Goal: Task Accomplishment & Management: Manage account settings

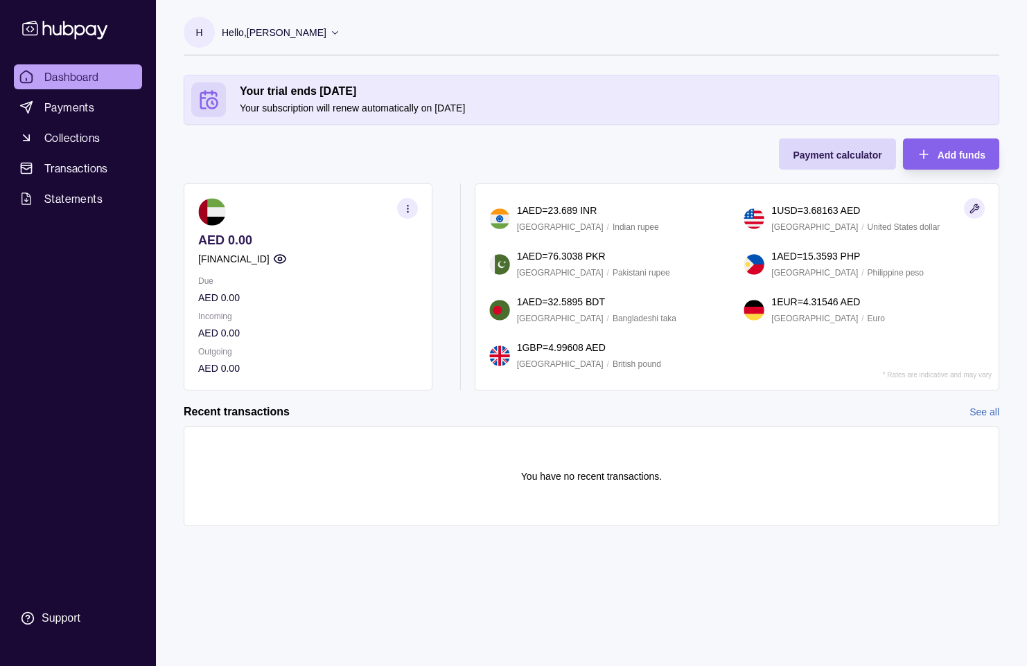
click at [340, 40] on div "Hello, [PERSON_NAME]" at bounding box center [281, 32] width 118 height 29
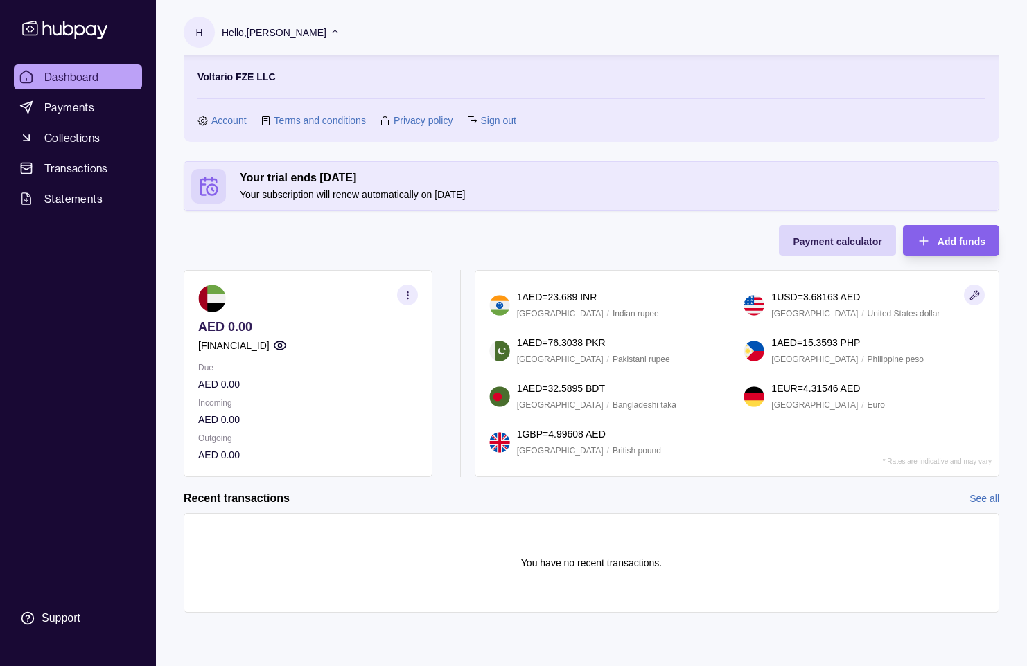
click at [244, 121] on link "Account" at bounding box center [228, 120] width 35 height 15
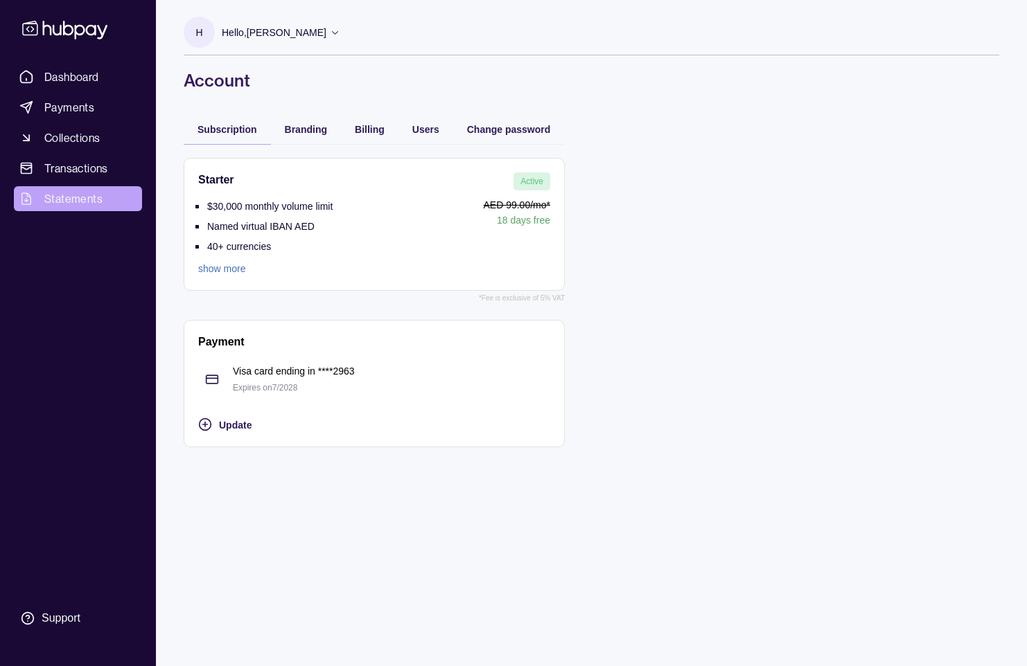
click at [100, 194] on span "Statements" at bounding box center [73, 199] width 58 height 17
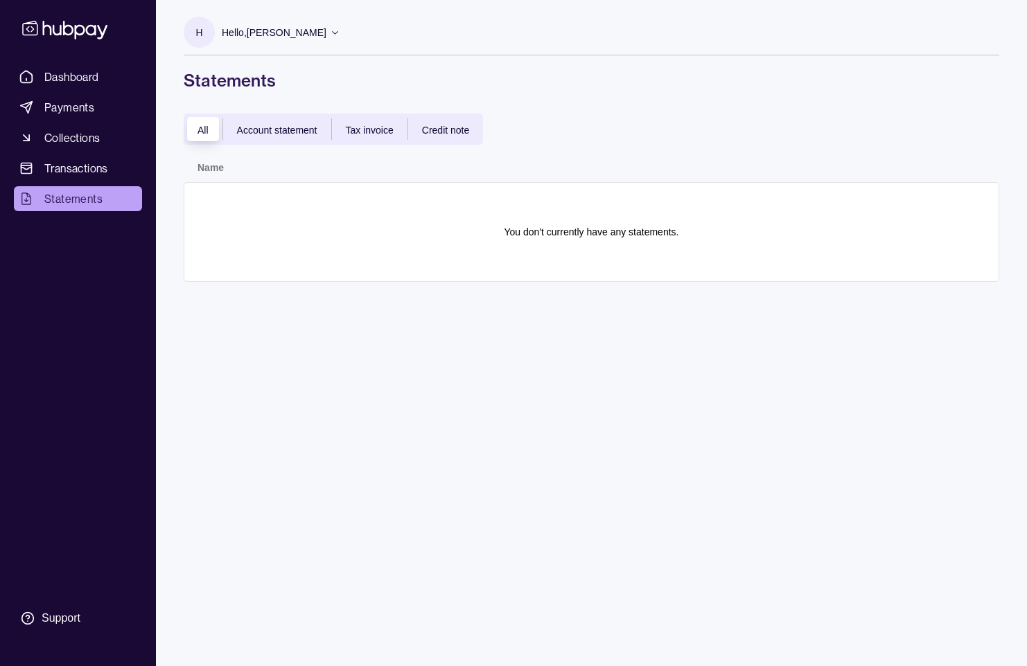
click at [282, 134] on span "Account statement" at bounding box center [277, 130] width 80 height 11
click at [340, 37] on div "Hello, [PERSON_NAME]" at bounding box center [281, 32] width 118 height 29
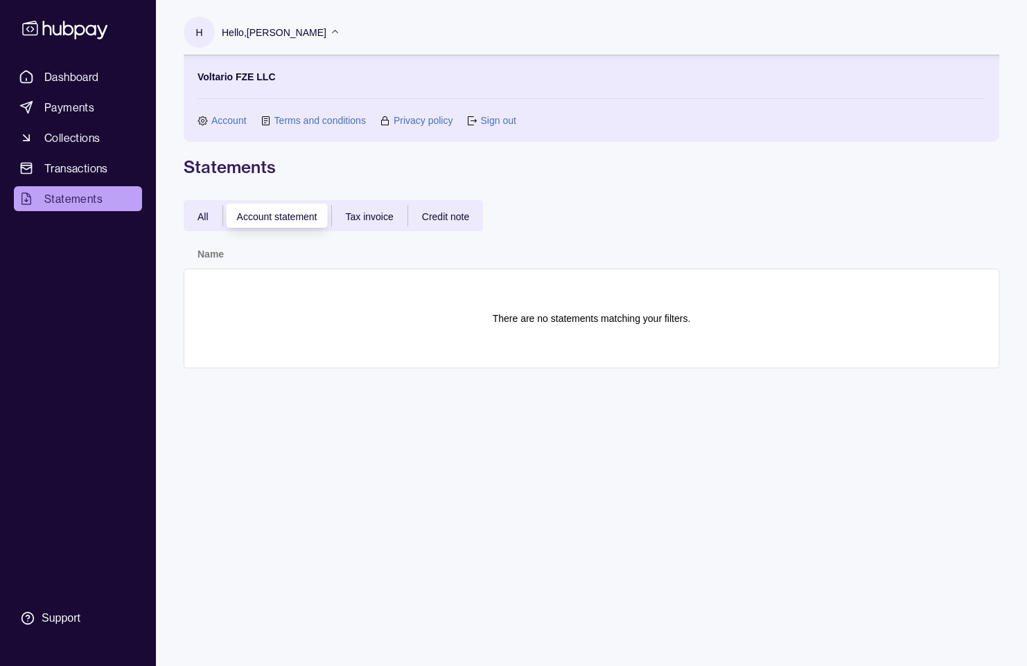
click at [238, 119] on link "Account" at bounding box center [228, 120] width 35 height 15
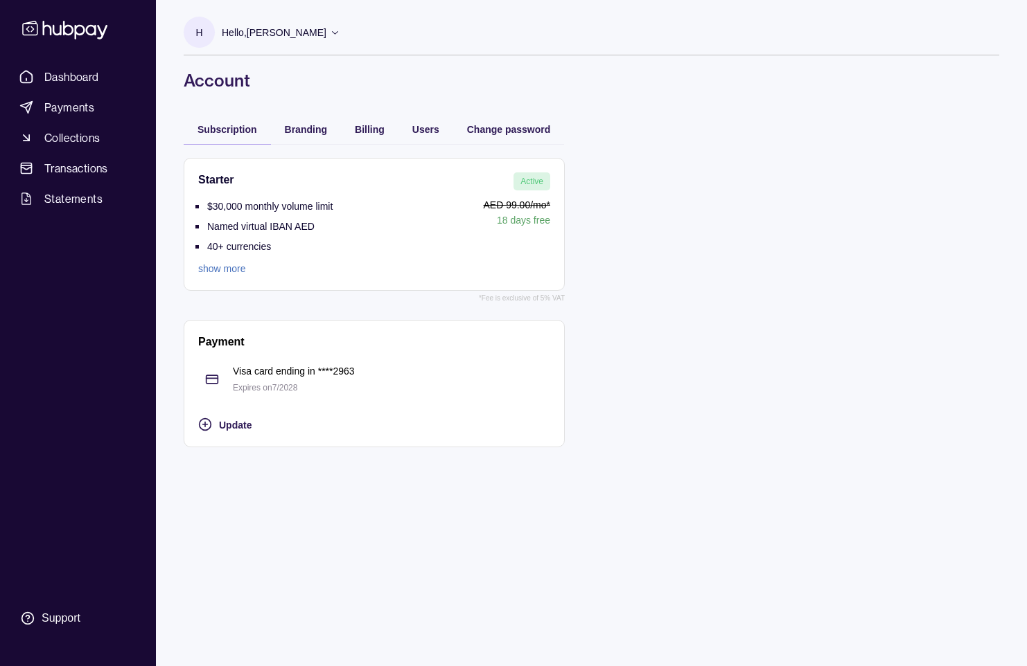
click at [325, 30] on p "Hello, [PERSON_NAME]" at bounding box center [274, 32] width 105 height 15
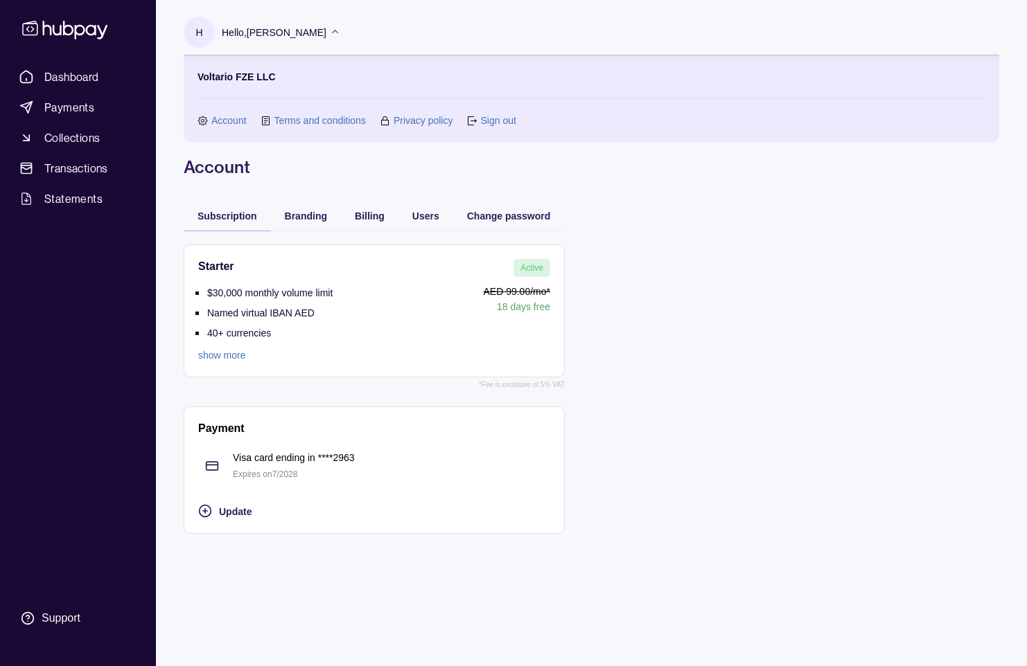
click at [235, 354] on link "show more" at bounding box center [265, 355] width 134 height 15
click at [316, 206] on div "Branding" at bounding box center [306, 215] width 70 height 30
click at [317, 215] on span "Branding" at bounding box center [306, 216] width 42 height 11
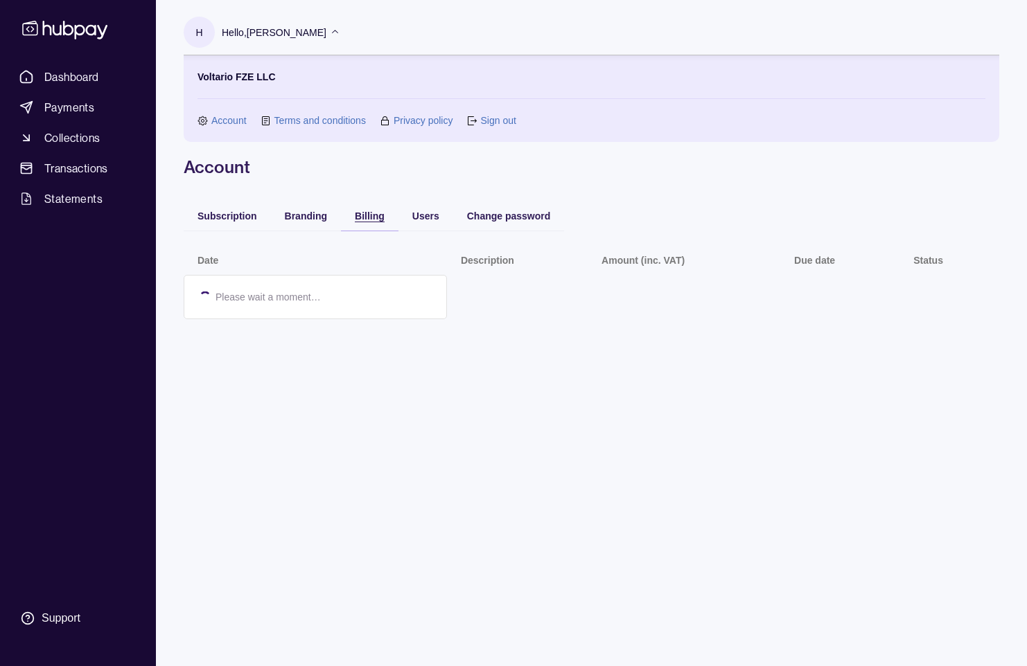
click at [371, 220] on span "Billing" at bounding box center [370, 216] width 30 height 11
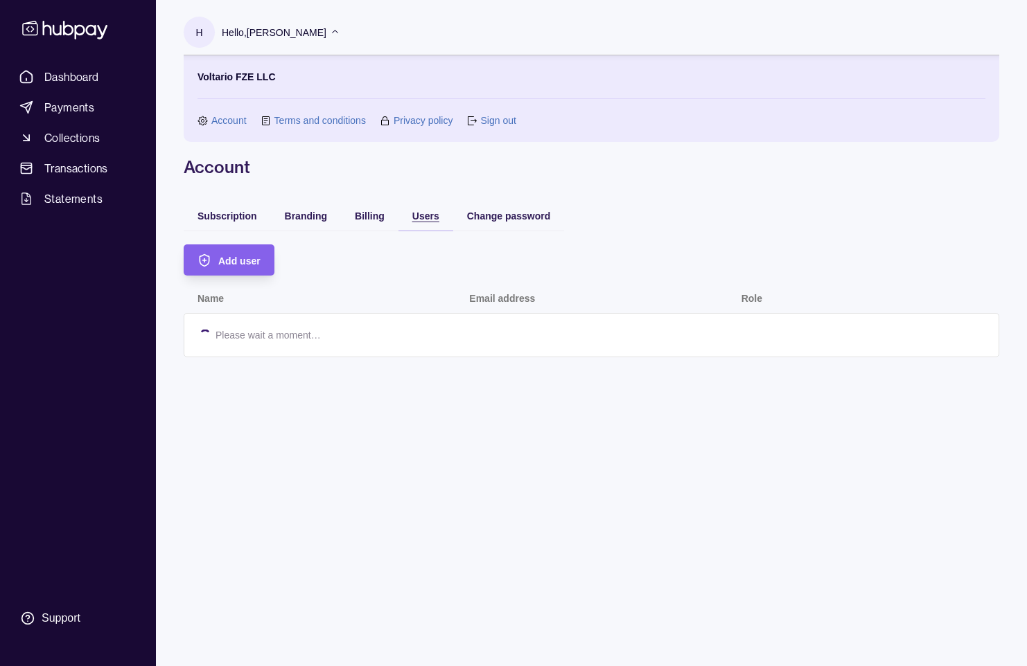
click at [409, 219] on div "Users" at bounding box center [415, 215] width 48 height 17
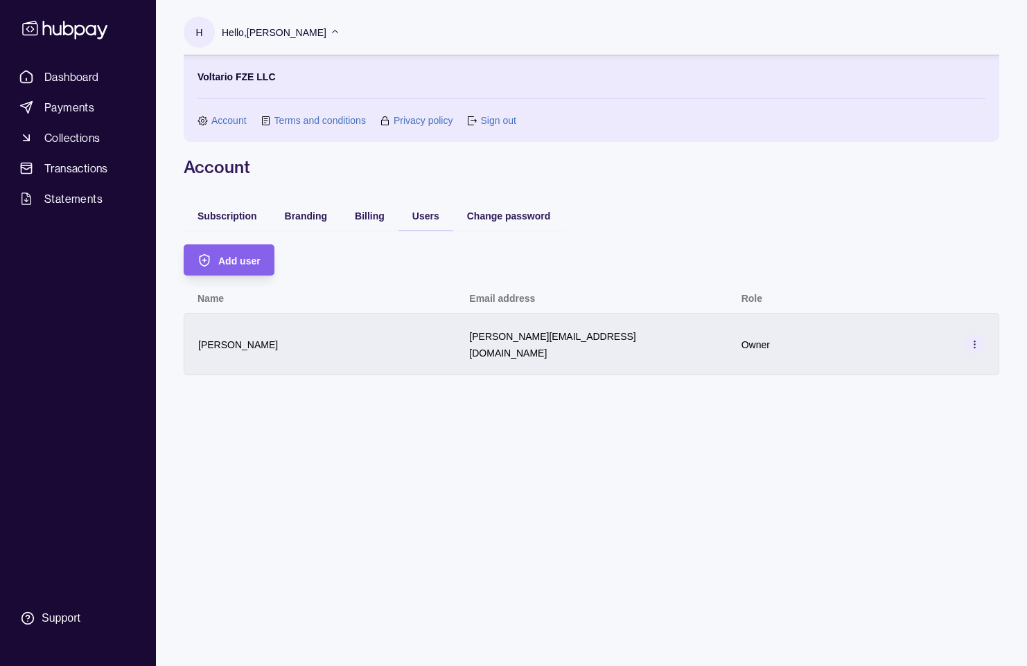
click at [444, 338] on div "[PERSON_NAME]" at bounding box center [320, 344] width 272 height 62
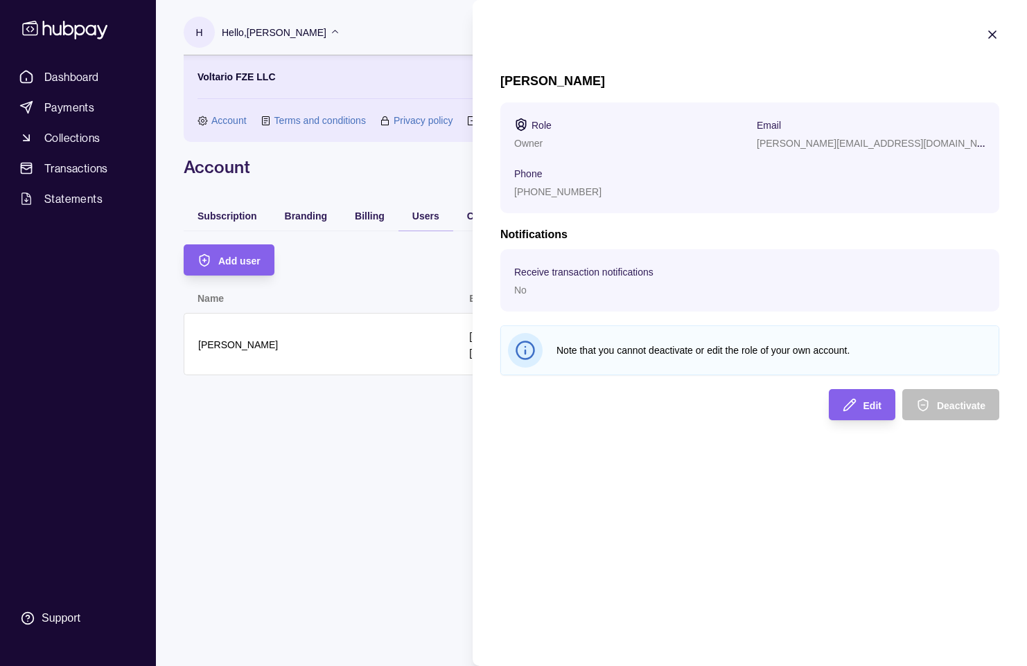
click at [350, 394] on html "Dashboard Payments Collections Transactions Statements Support H Hello, [PERSON…" at bounding box center [513, 333] width 1027 height 666
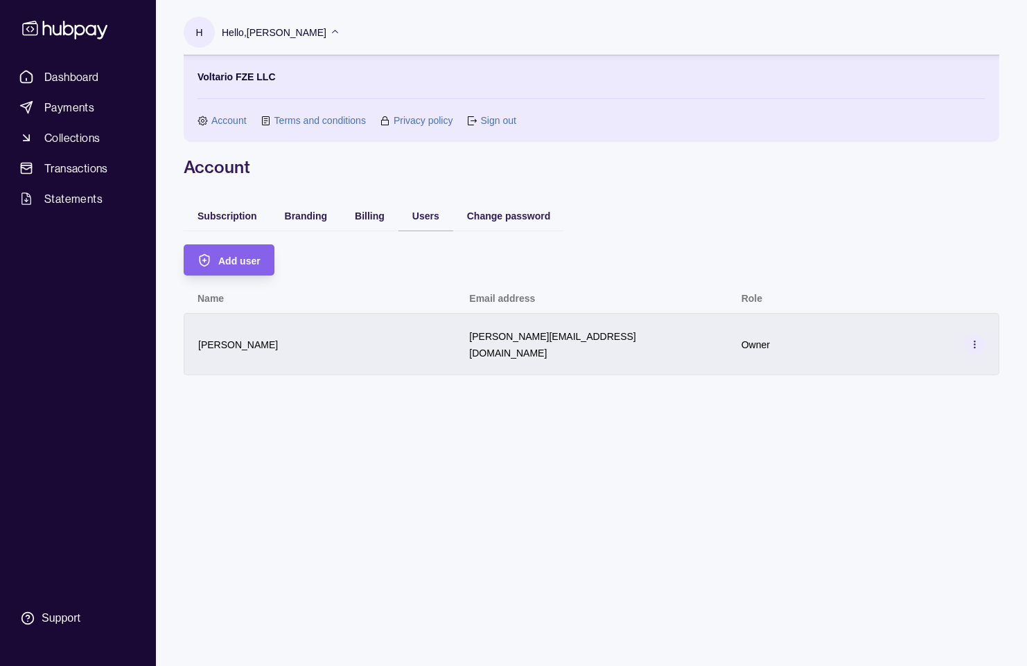
click at [978, 339] on icon at bounding box center [974, 344] width 10 height 10
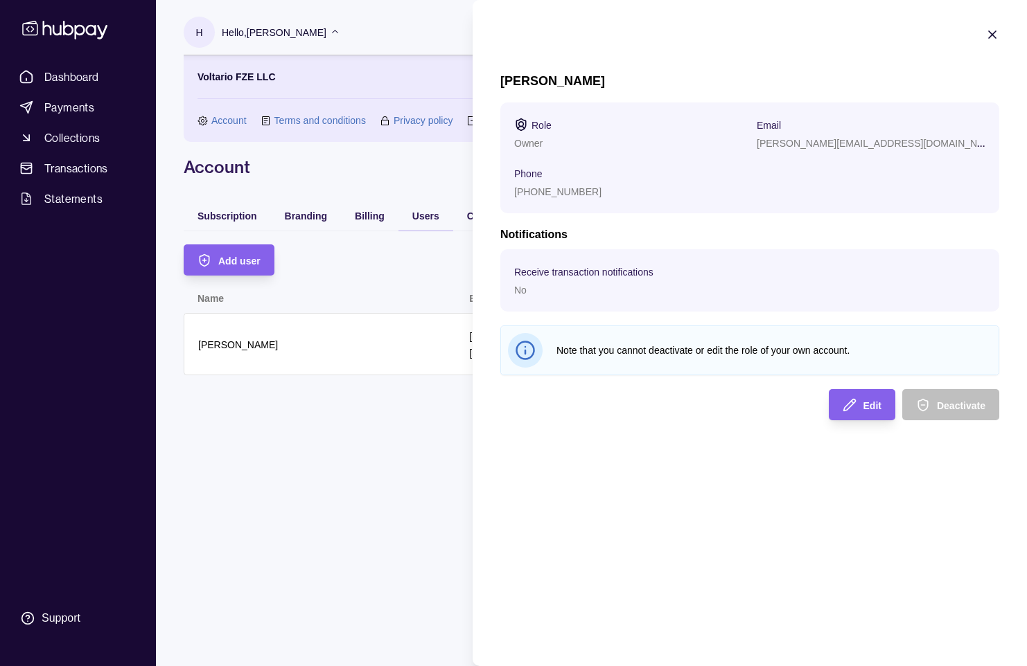
click at [315, 459] on html "Dashboard Payments Collections Transactions Statements Support H Hello, [PERSON…" at bounding box center [513, 333] width 1027 height 666
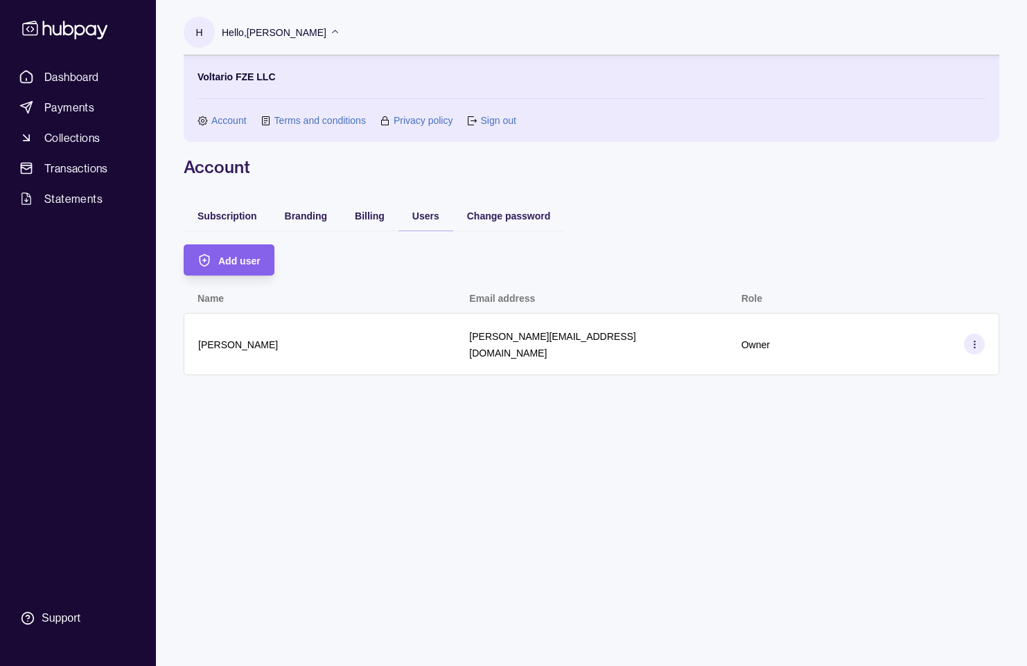
click at [73, 31] on icon at bounding box center [64, 30] width 85 height 19
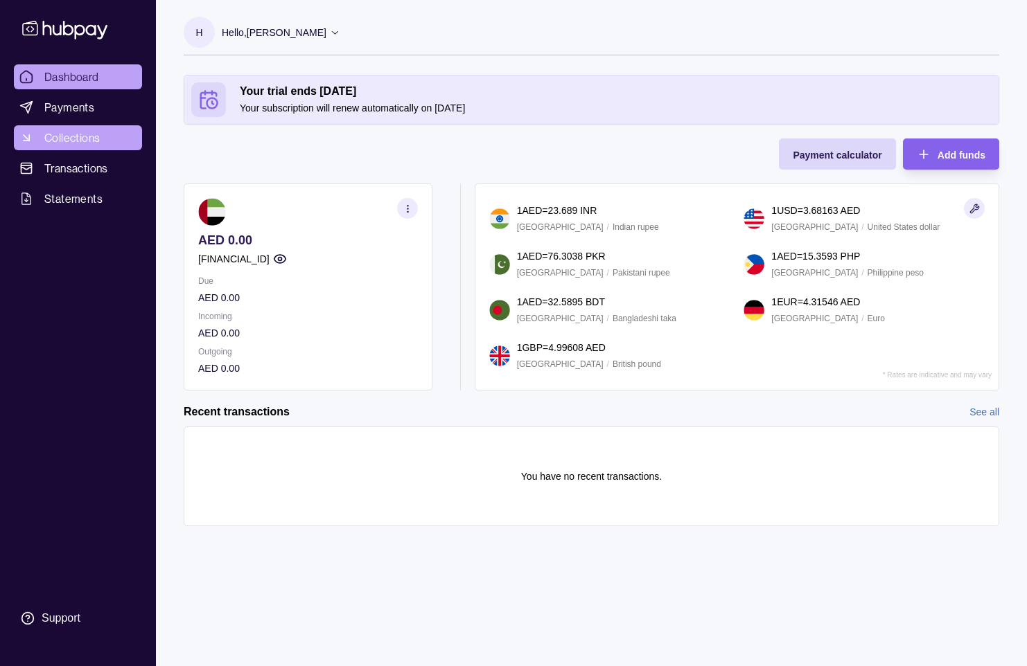
click at [49, 134] on span "Collections" at bounding box center [71, 138] width 55 height 17
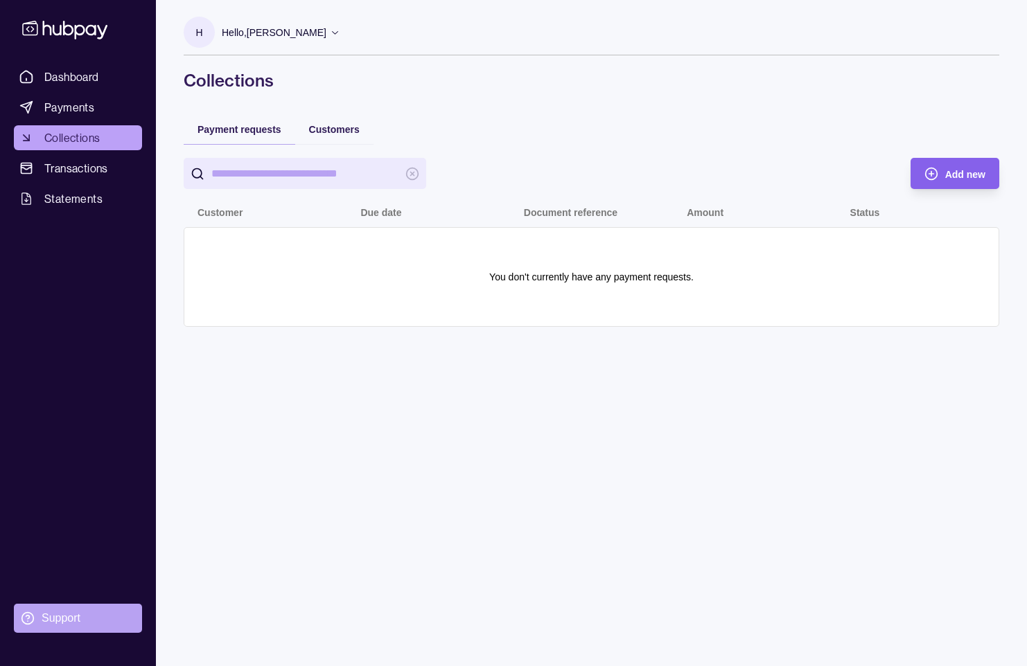
click at [41, 621] on section "Support" at bounding box center [78, 618] width 128 height 29
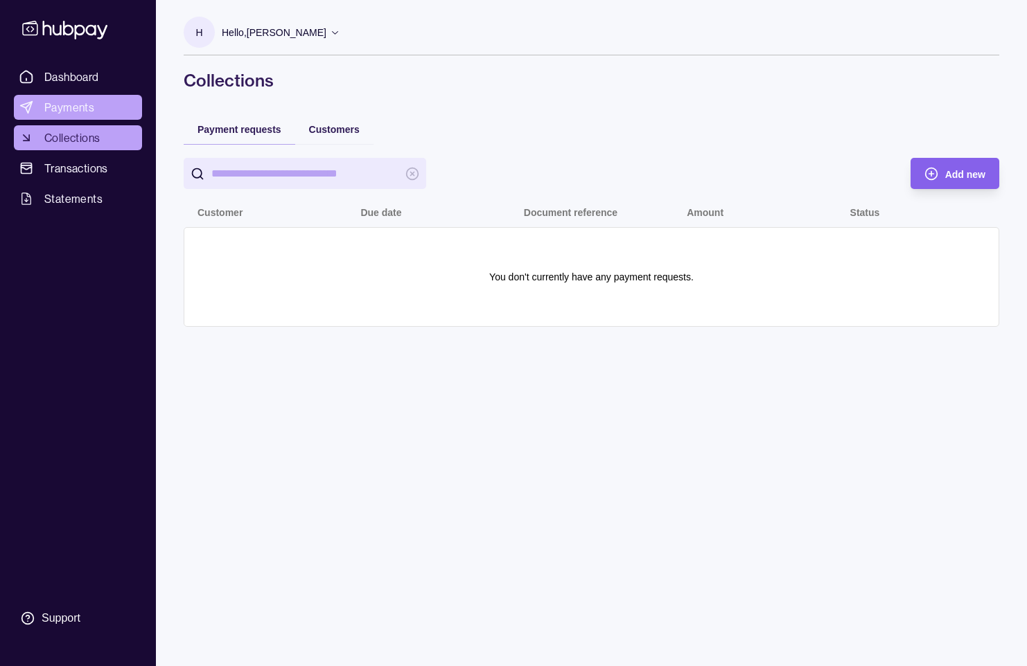
click at [61, 105] on span "Payments" at bounding box center [69, 107] width 50 height 17
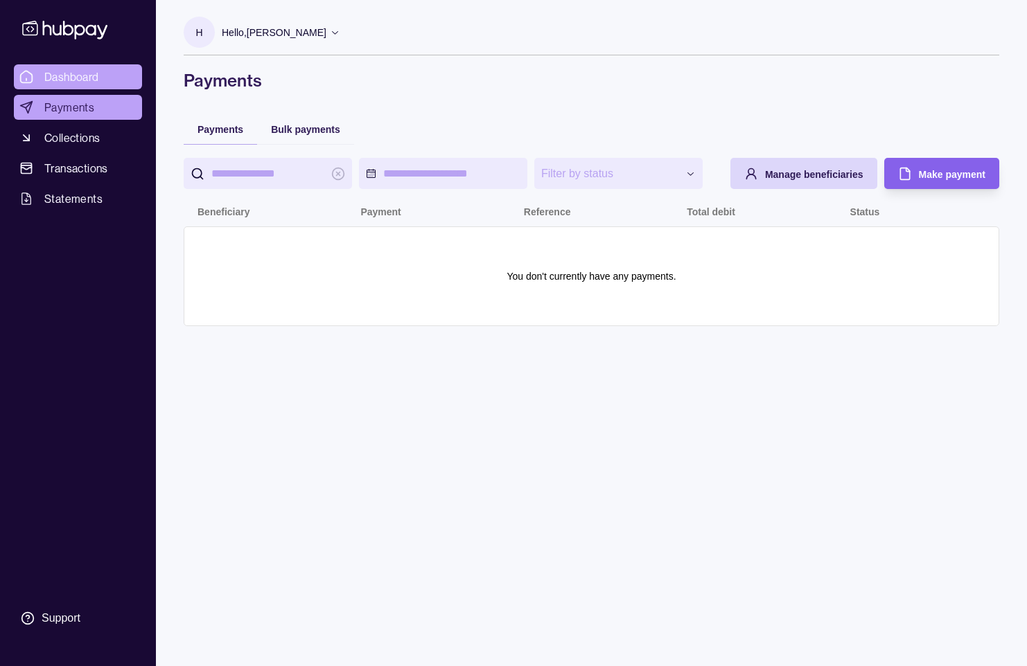
click at [74, 73] on span "Dashboard" at bounding box center [71, 77] width 55 height 17
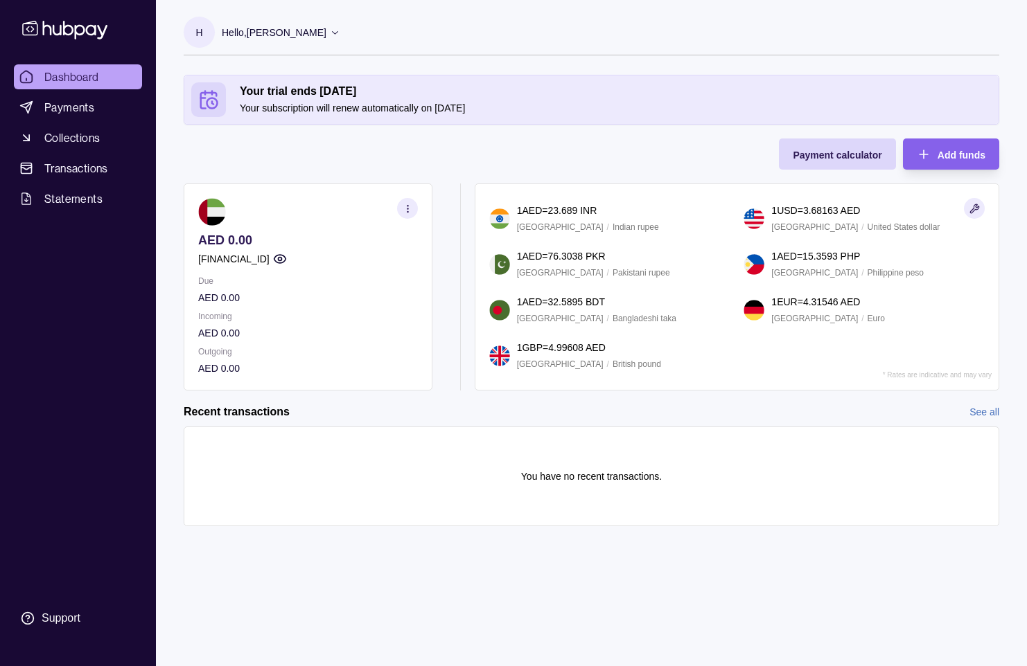
click at [972, 206] on icon "button" at bounding box center [974, 209] width 10 height 10
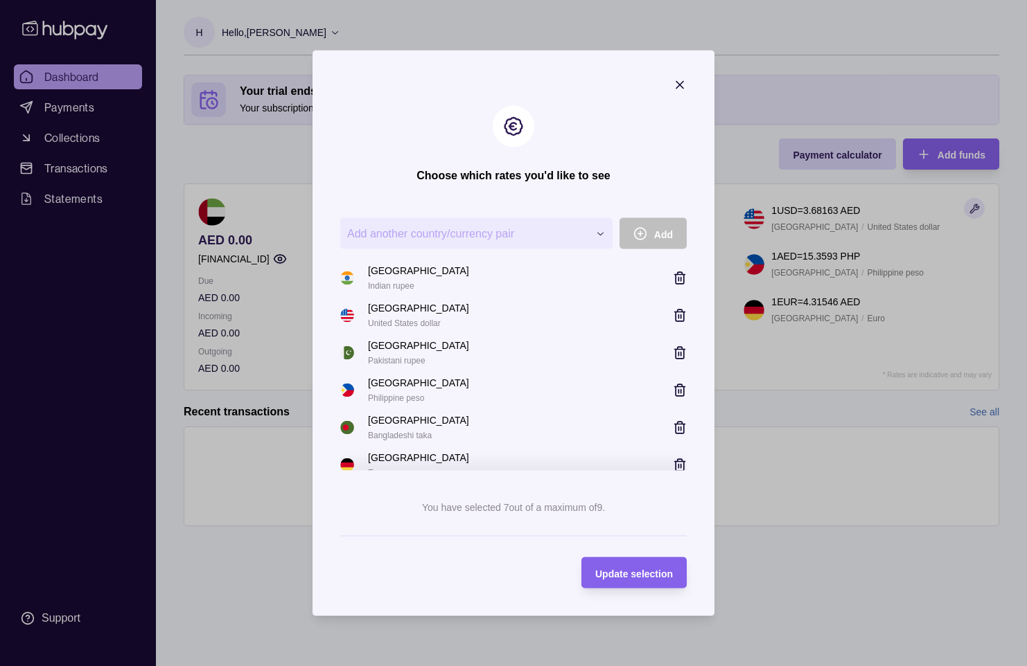
click at [683, 80] on icon "button" at bounding box center [680, 85] width 14 height 14
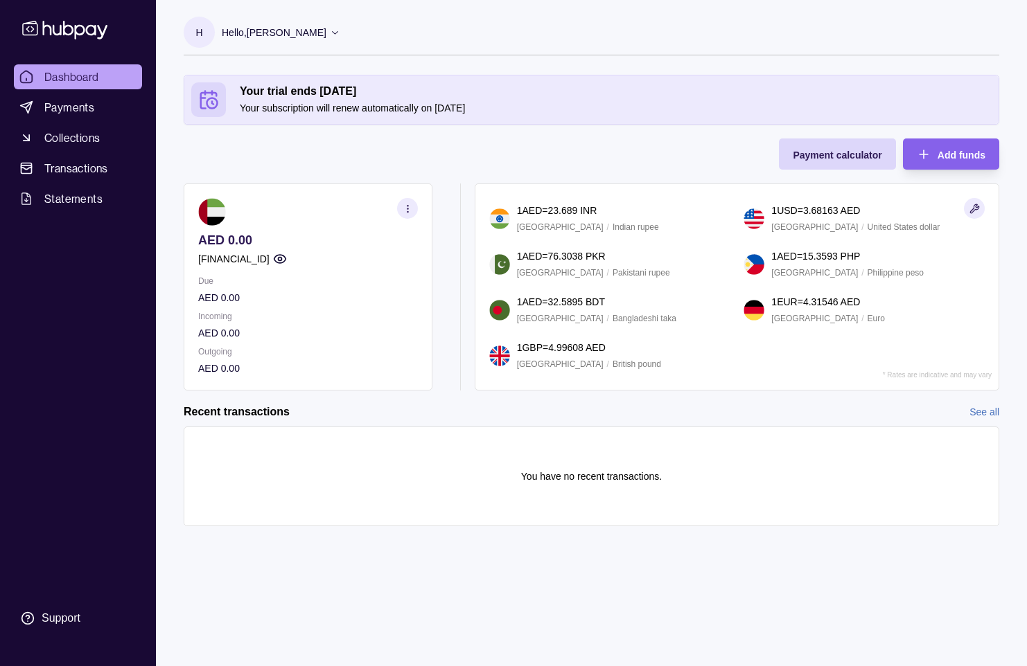
click at [322, 32] on p "Hello, [PERSON_NAME]" at bounding box center [274, 32] width 105 height 15
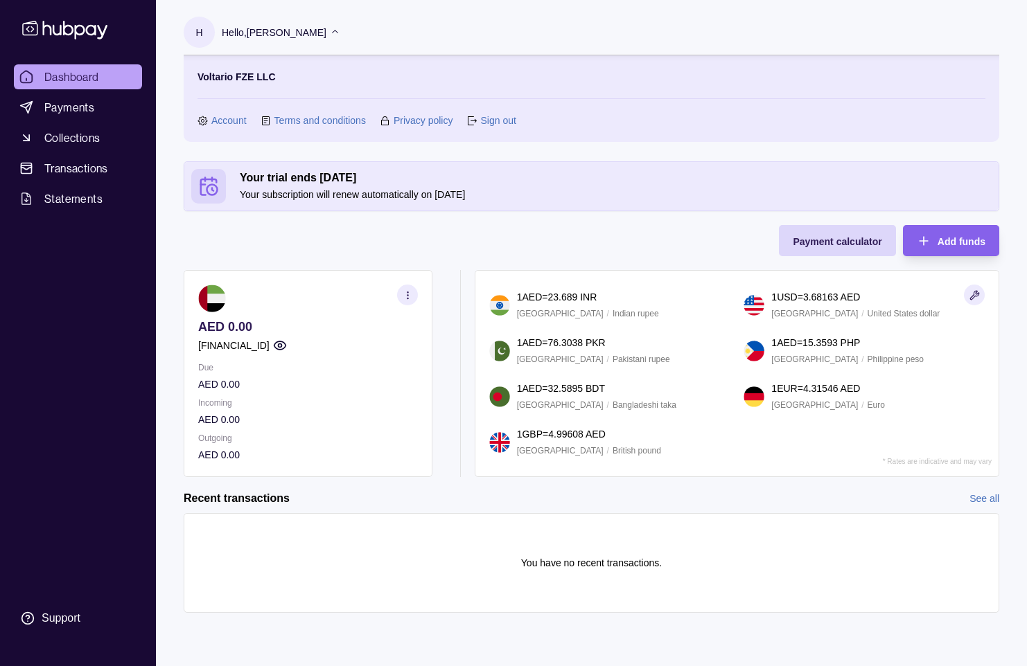
click at [217, 119] on link "Account" at bounding box center [228, 120] width 35 height 15
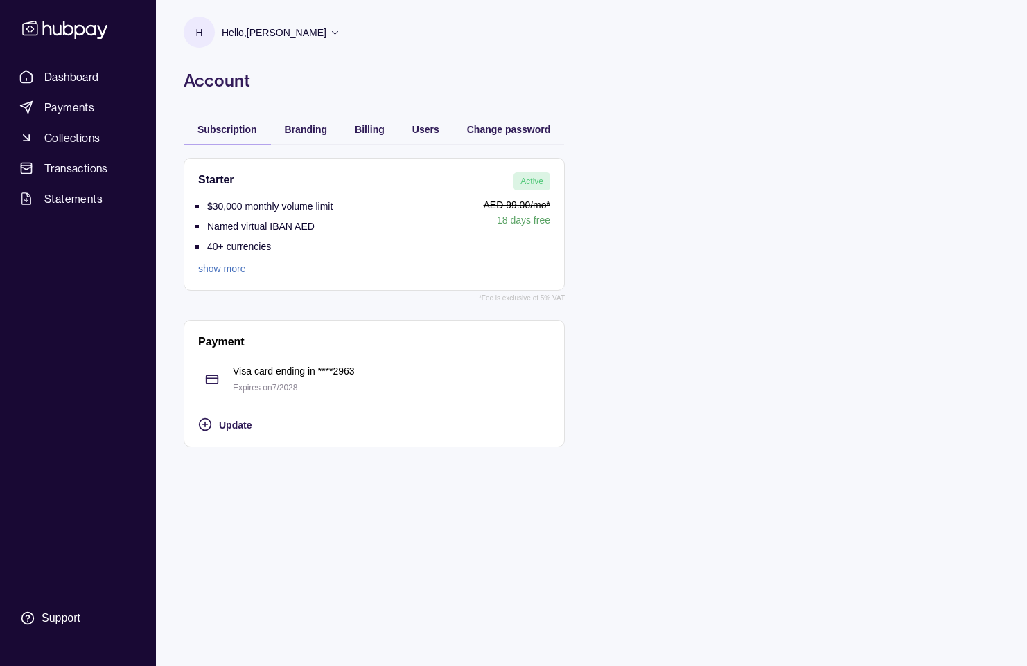
click at [304, 139] on div "Branding" at bounding box center [306, 129] width 70 height 30
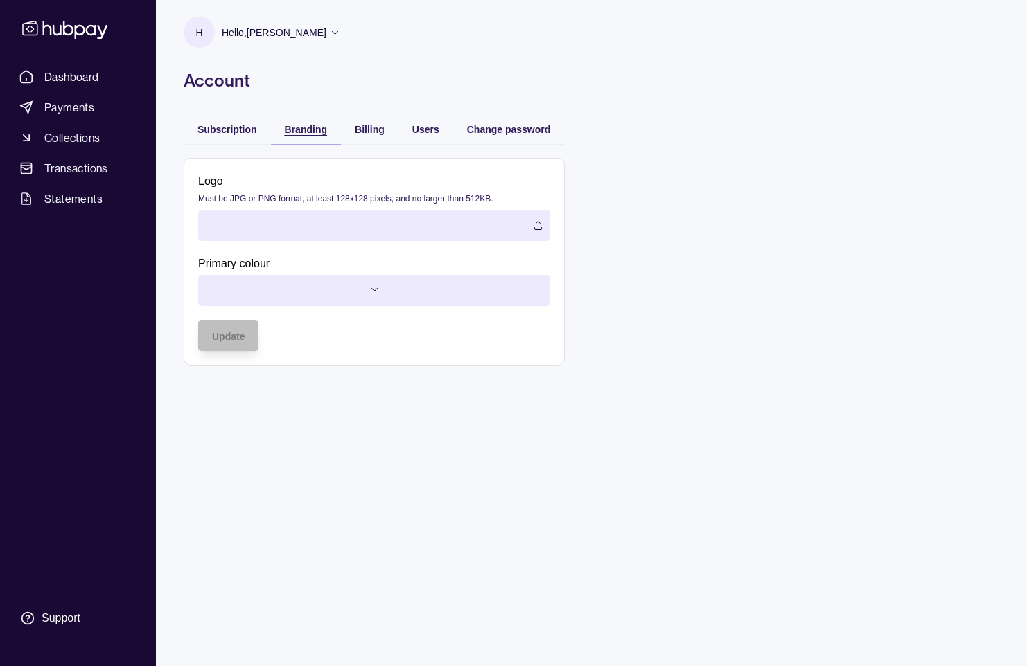
click at [306, 131] on span "Branding" at bounding box center [306, 129] width 42 height 11
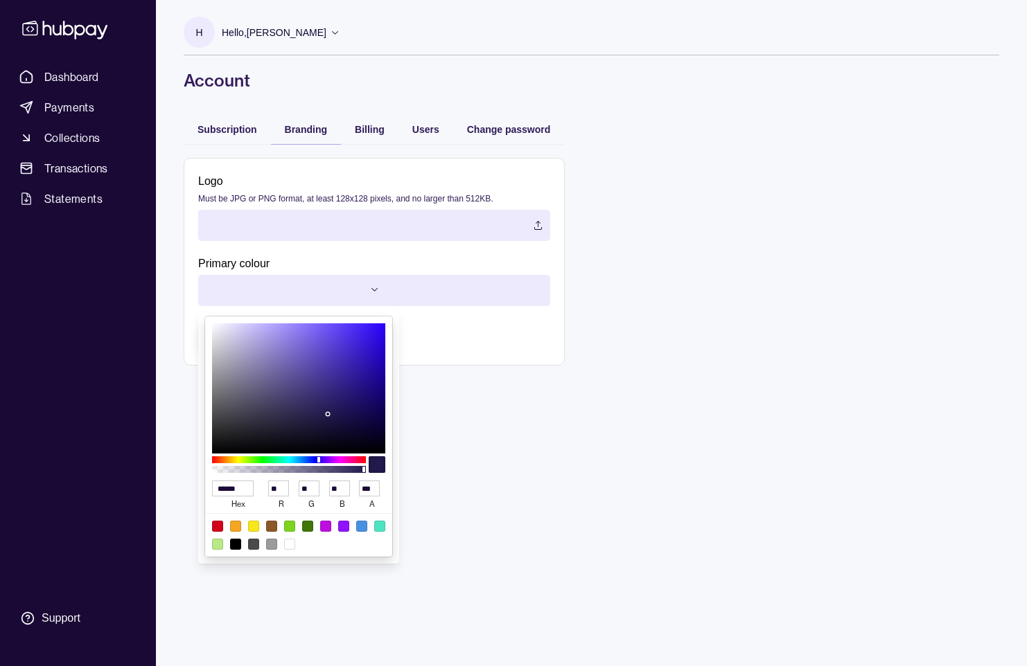
click at [360, 285] on html "Dashboard Payments Collections Transactions Statements Support H Hello, [PERSON…" at bounding box center [513, 333] width 1027 height 666
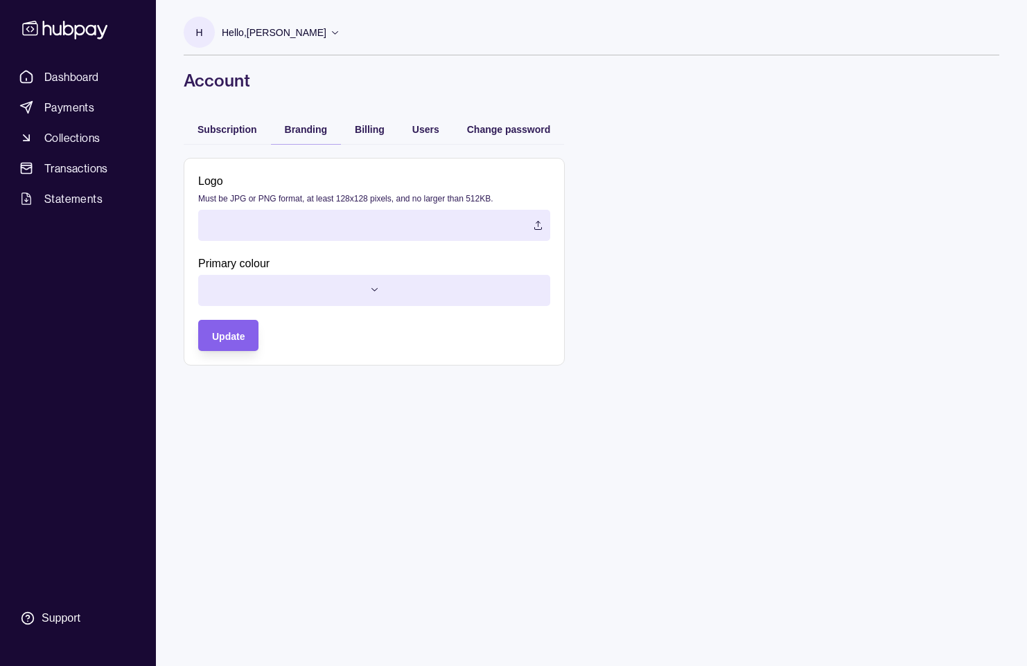
click at [360, 285] on html "Dashboard Payments Collections Transactions Statements Support H Hello, [PERSON…" at bounding box center [513, 333] width 1027 height 666
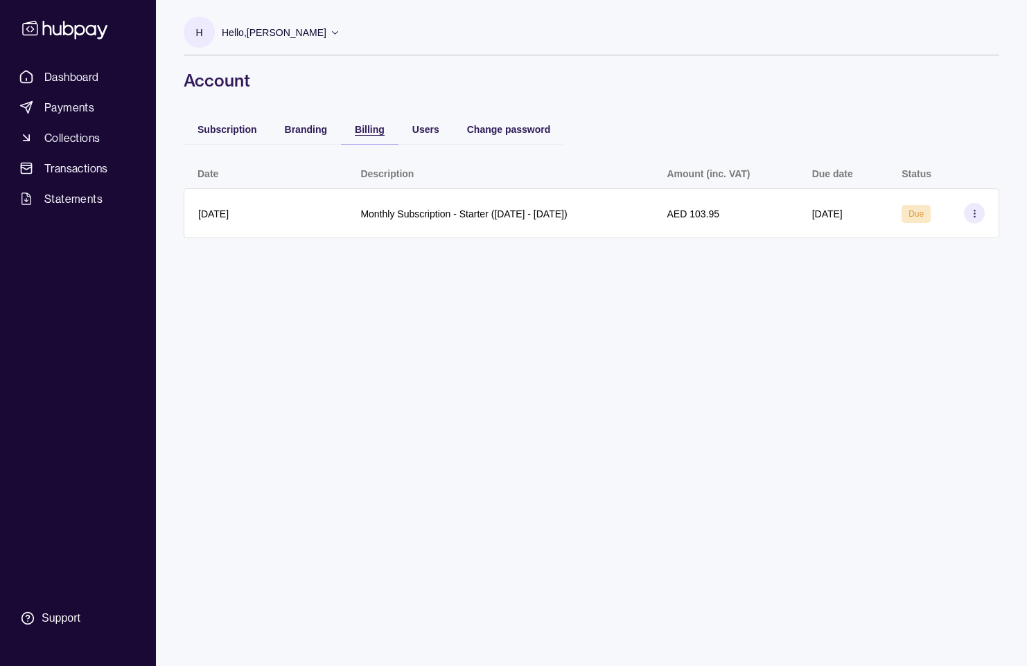
click at [368, 135] on div "Billing" at bounding box center [370, 129] width 30 height 17
click at [400, 135] on div "button" at bounding box center [398, 129] width 14 height 14
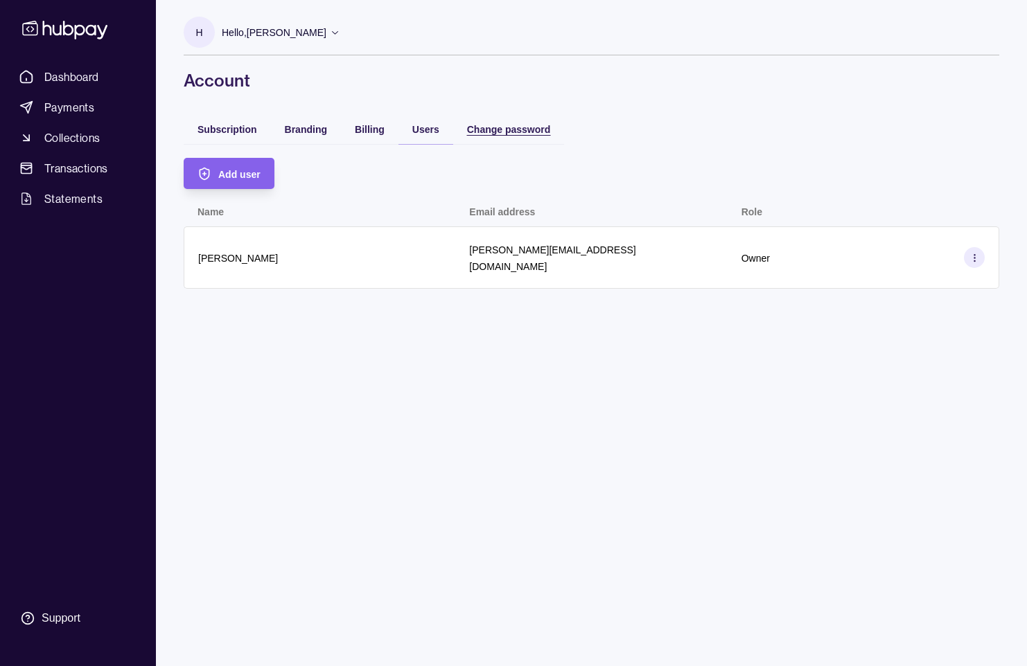
click at [468, 135] on div "Change password" at bounding box center [509, 129] width 84 height 17
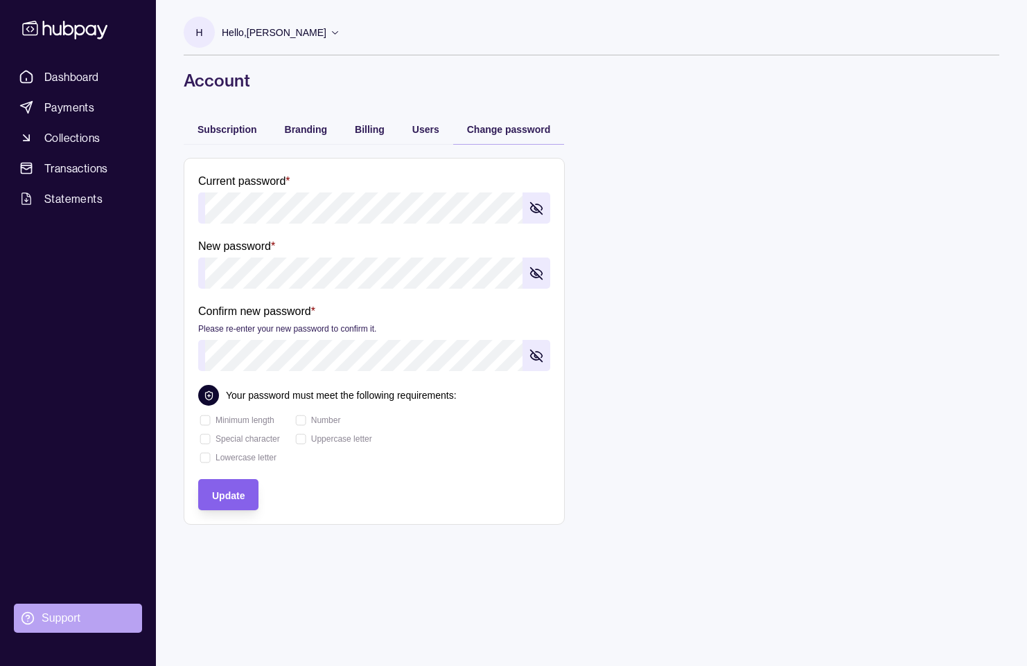
click at [62, 620] on div "Support" at bounding box center [61, 618] width 39 height 15
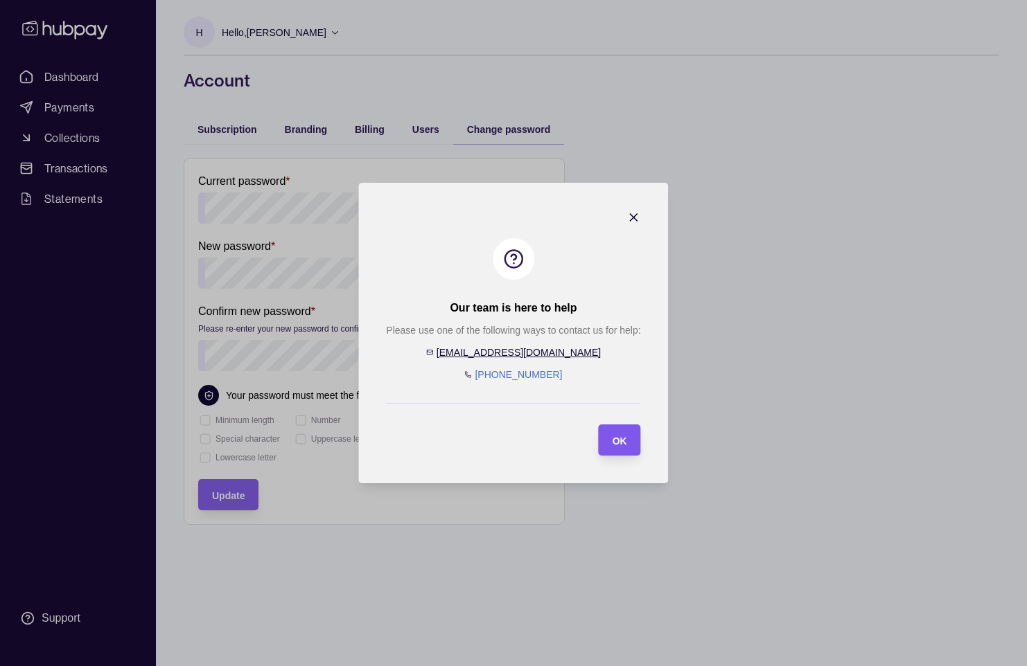
click at [635, 432] on section "OK" at bounding box center [620, 440] width 42 height 31
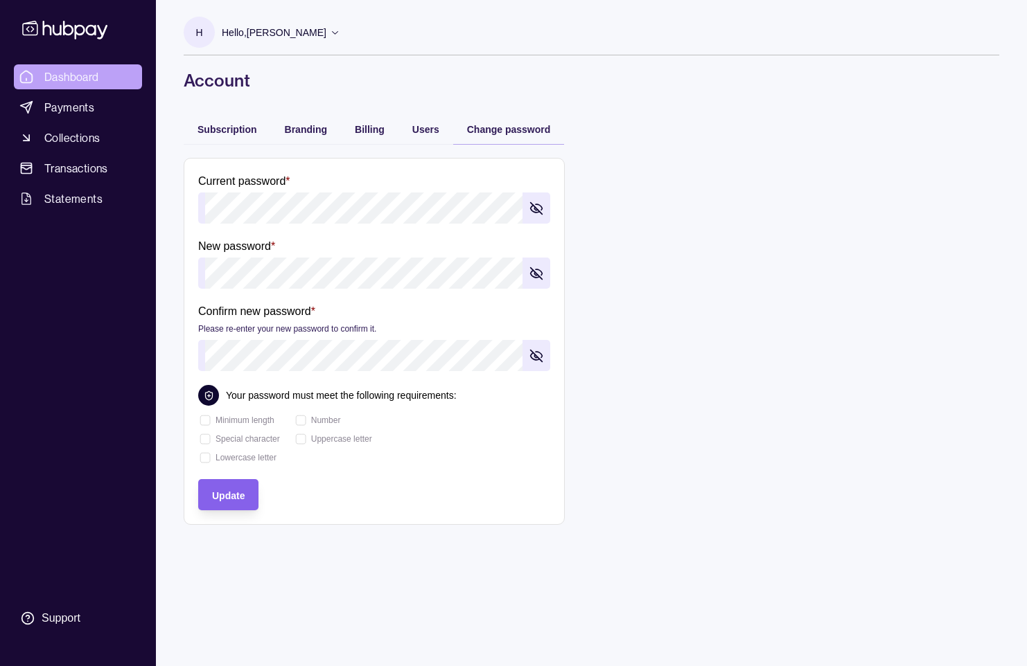
click at [67, 70] on span "Dashboard" at bounding box center [71, 77] width 55 height 17
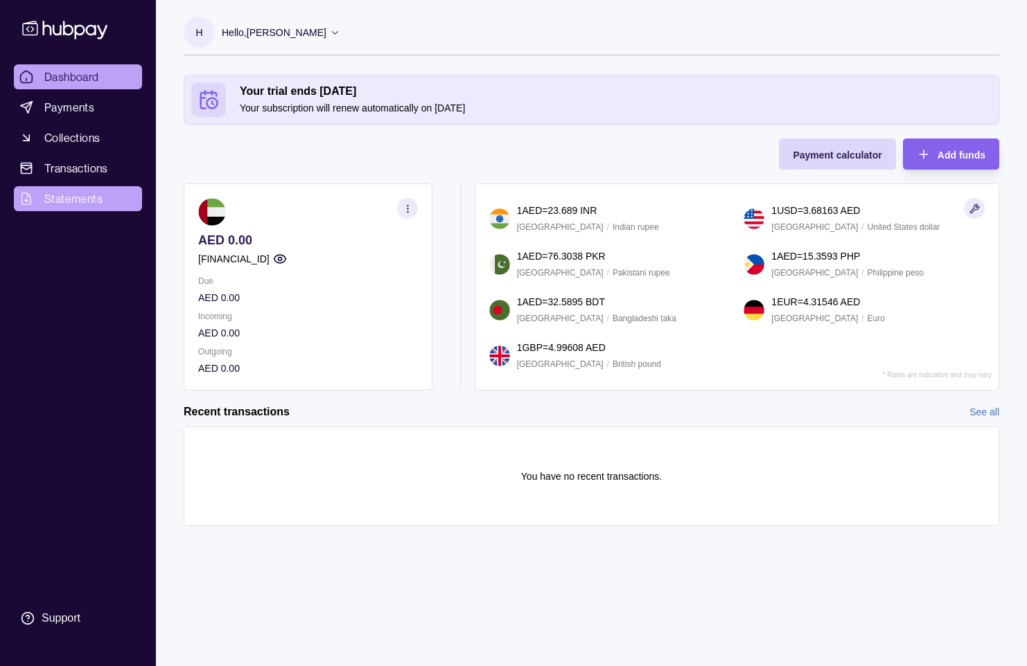
click at [71, 203] on span "Statements" at bounding box center [73, 199] width 58 height 17
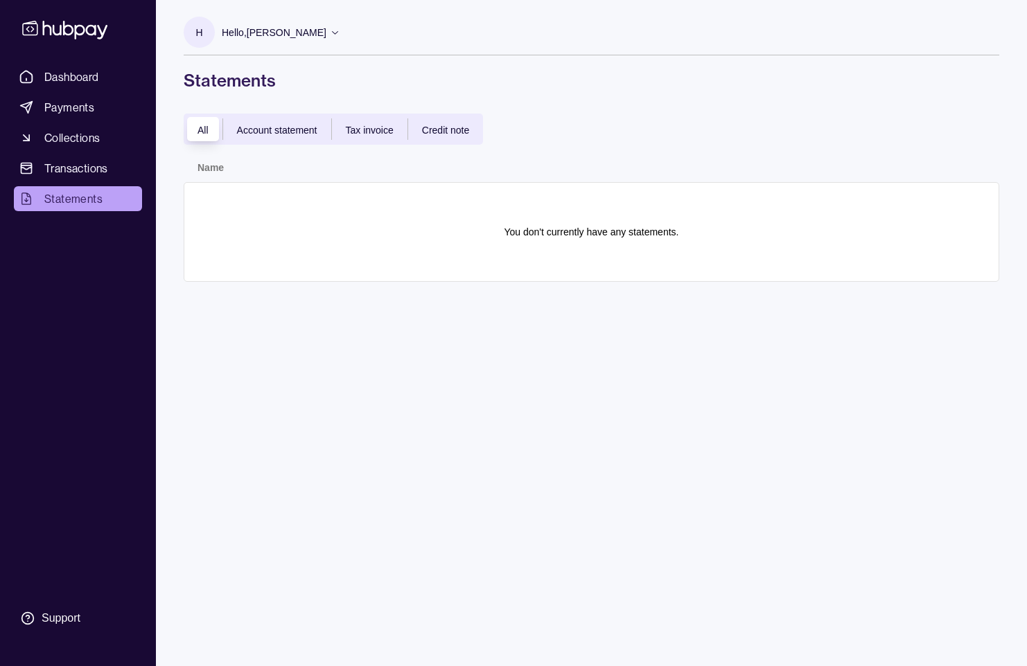
click at [260, 130] on span "Account statement" at bounding box center [277, 130] width 80 height 11
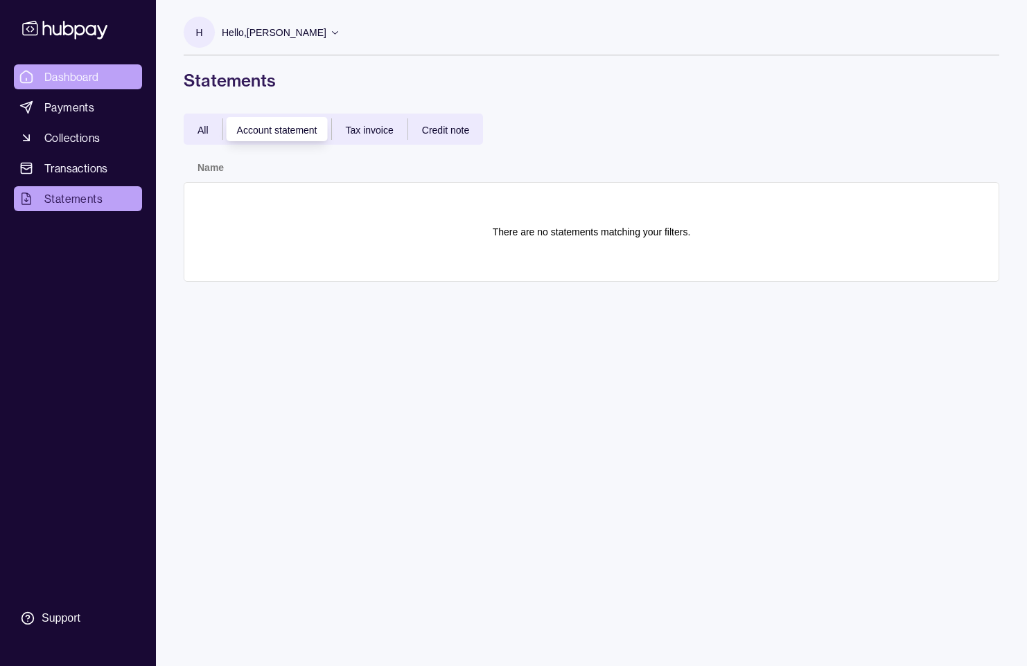
click at [115, 81] on link "Dashboard" at bounding box center [78, 76] width 128 height 25
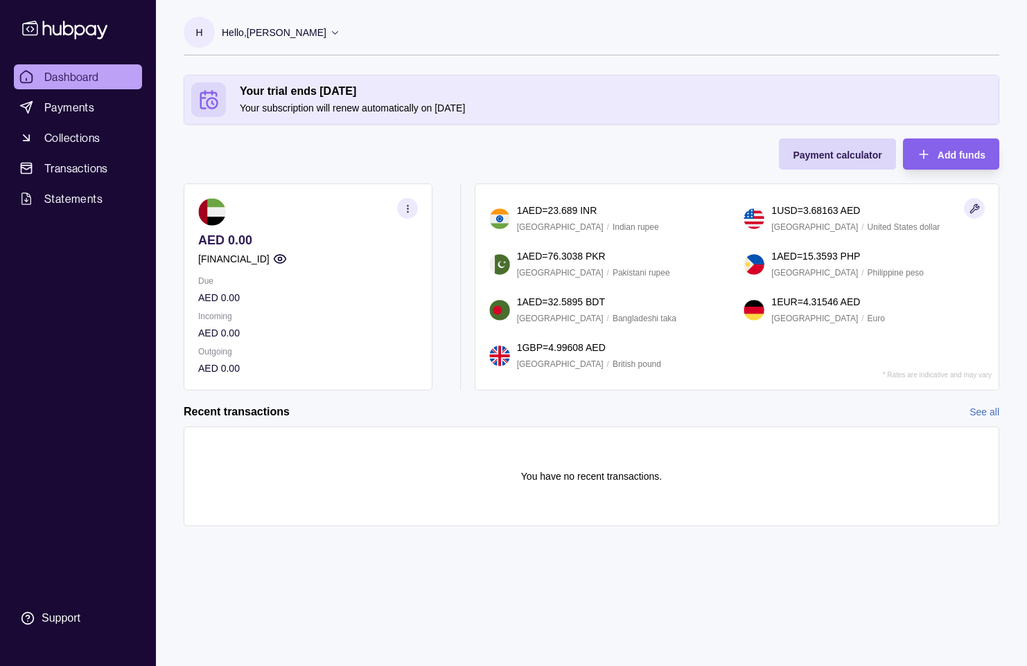
click at [399, 201] on section "button" at bounding box center [407, 208] width 21 height 21
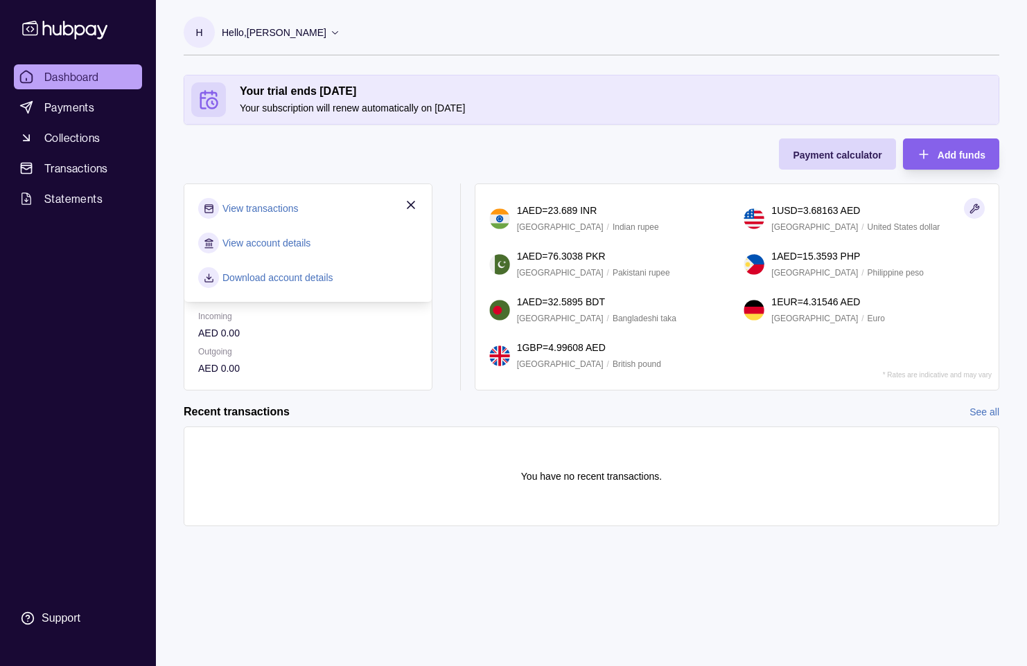
click at [256, 276] on link "Download account details" at bounding box center [277, 277] width 111 height 15
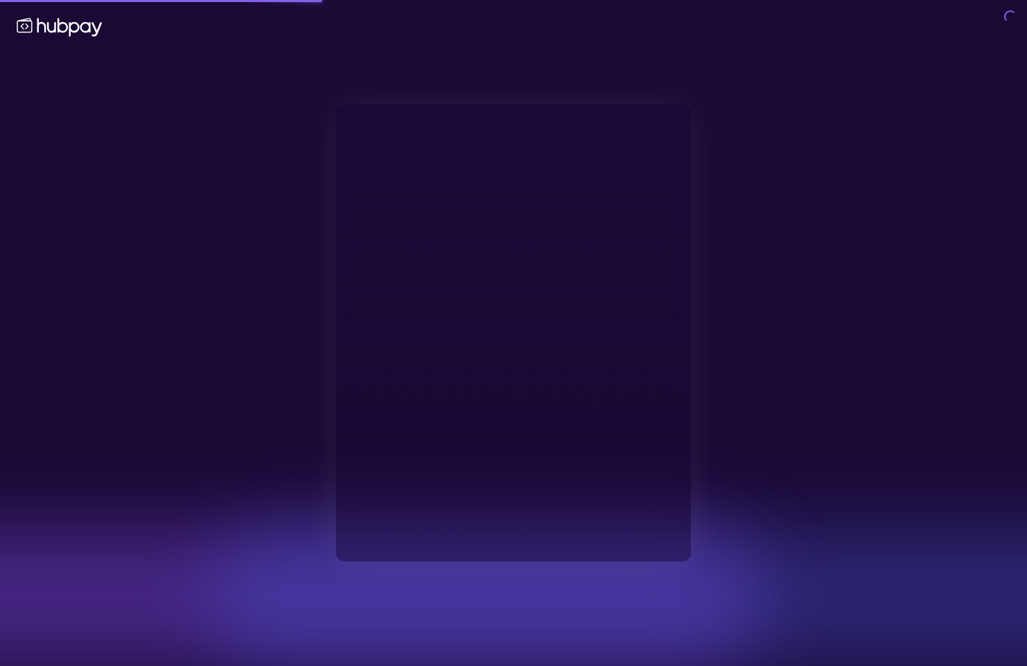
type input "**********"
